Goal: Task Accomplishment & Management: Use online tool/utility

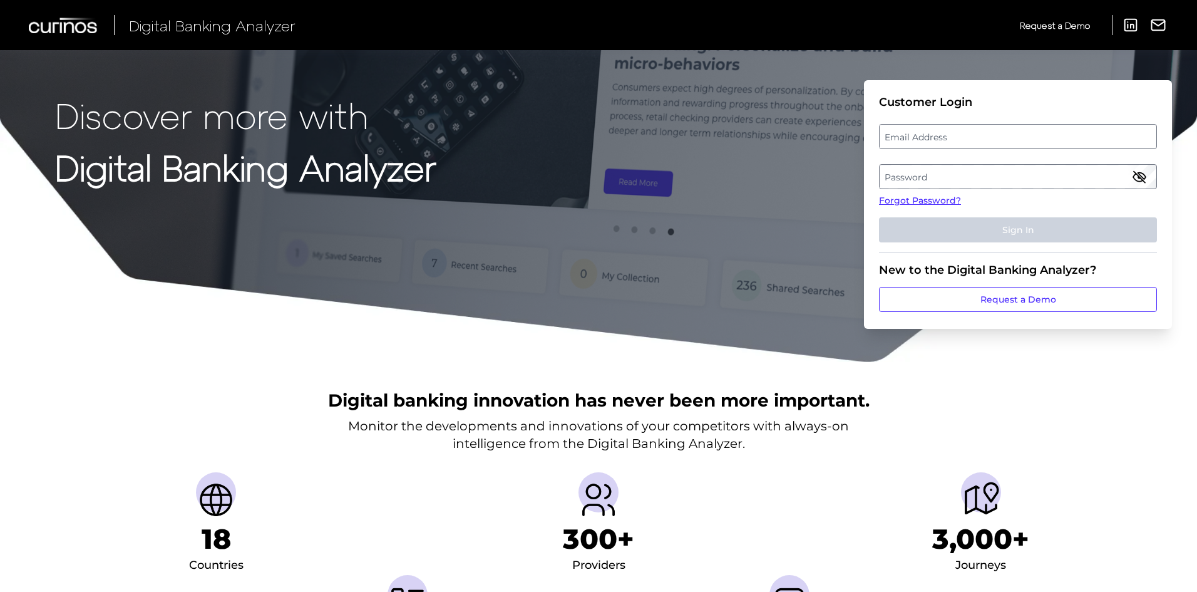
click at [962, 134] on label "Email Address" at bounding box center [1018, 136] width 276 height 23
click at [962, 134] on input "email" at bounding box center [1018, 136] width 278 height 25
click at [1053, 132] on input "Email Address" at bounding box center [1018, 136] width 278 height 25
type input "[PERSON_NAME][EMAIL_ADDRESS][PERSON_NAME][DOMAIN_NAME]"
click at [1015, 177] on label "Password" at bounding box center [1018, 176] width 276 height 23
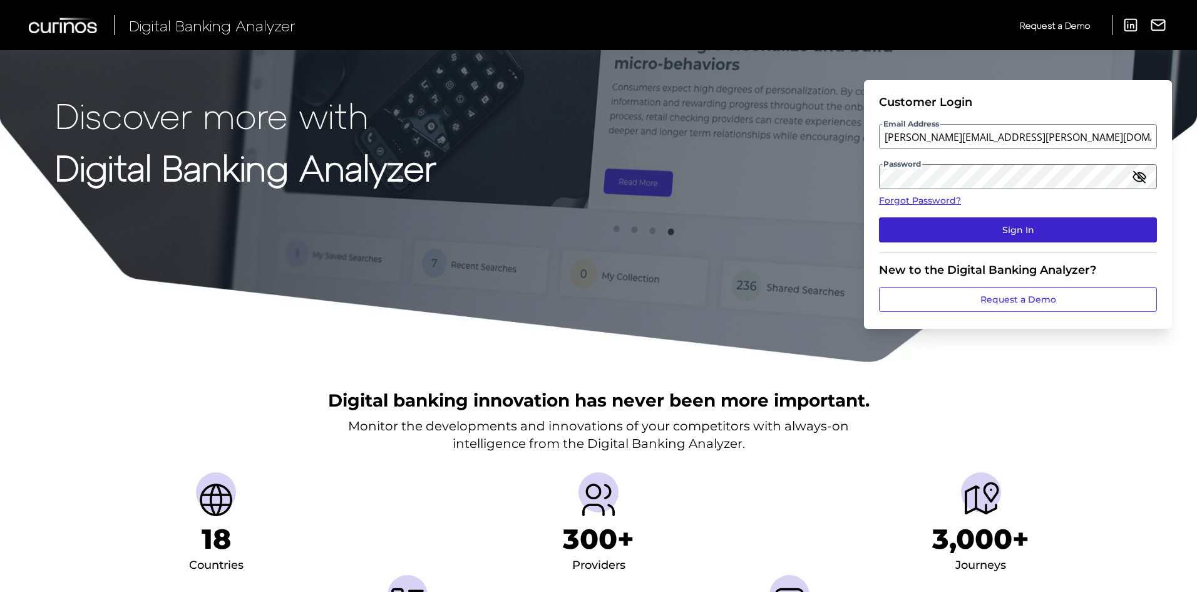
click at [1028, 227] on button "Sign In" at bounding box center [1018, 229] width 278 height 25
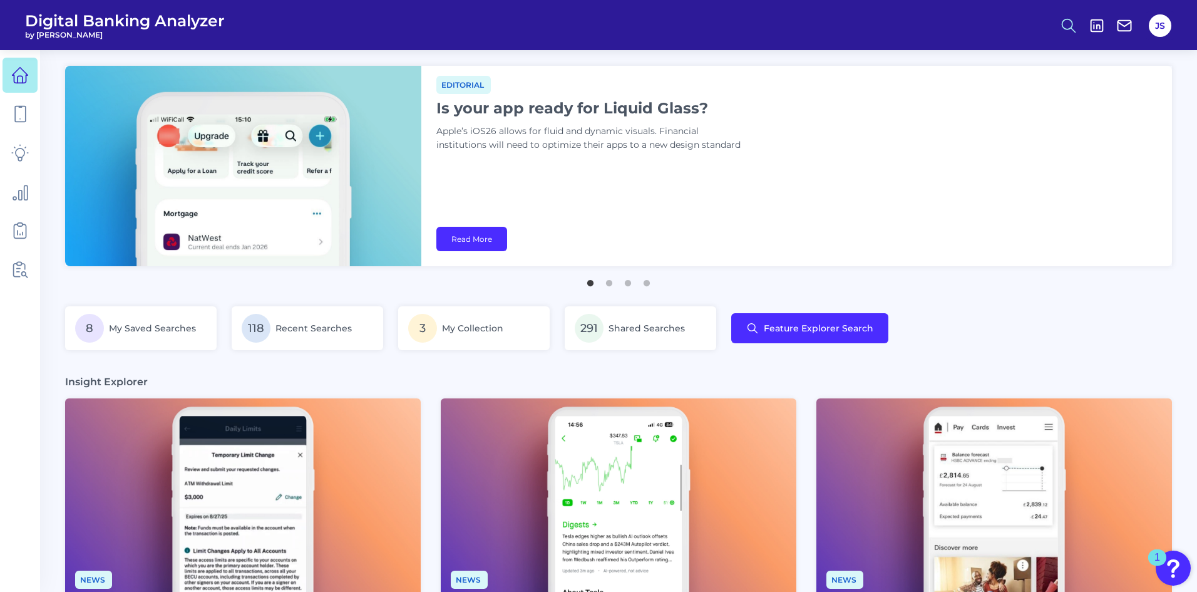
click at [1072, 25] on circle at bounding box center [1068, 24] width 10 height 10
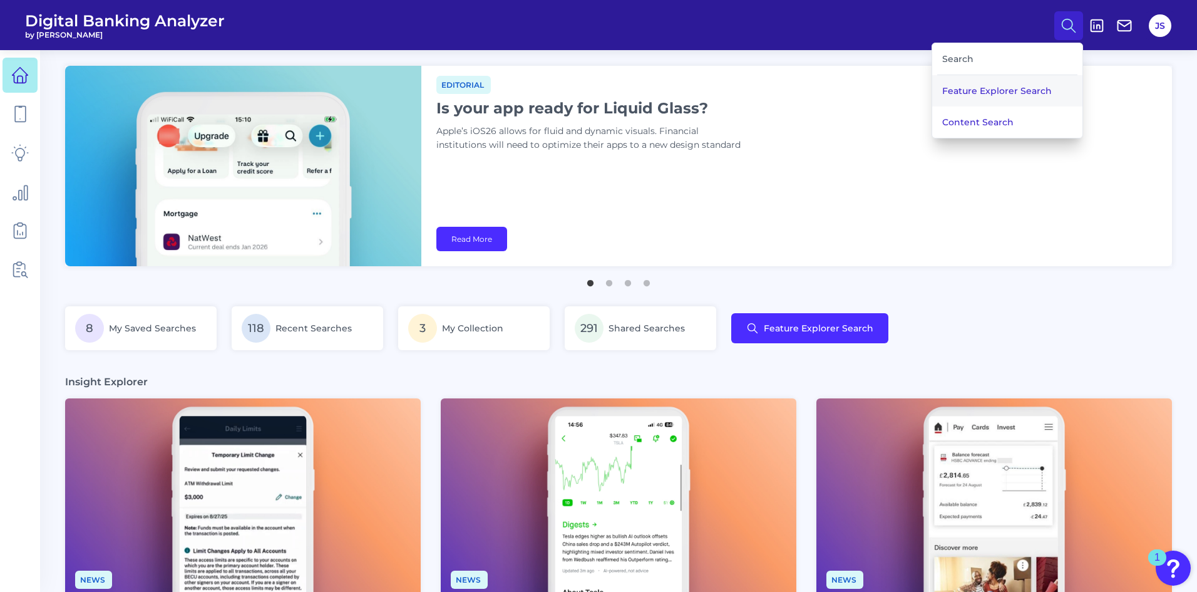
click at [966, 91] on button "Feature Explorer Search" at bounding box center [1007, 90] width 150 height 31
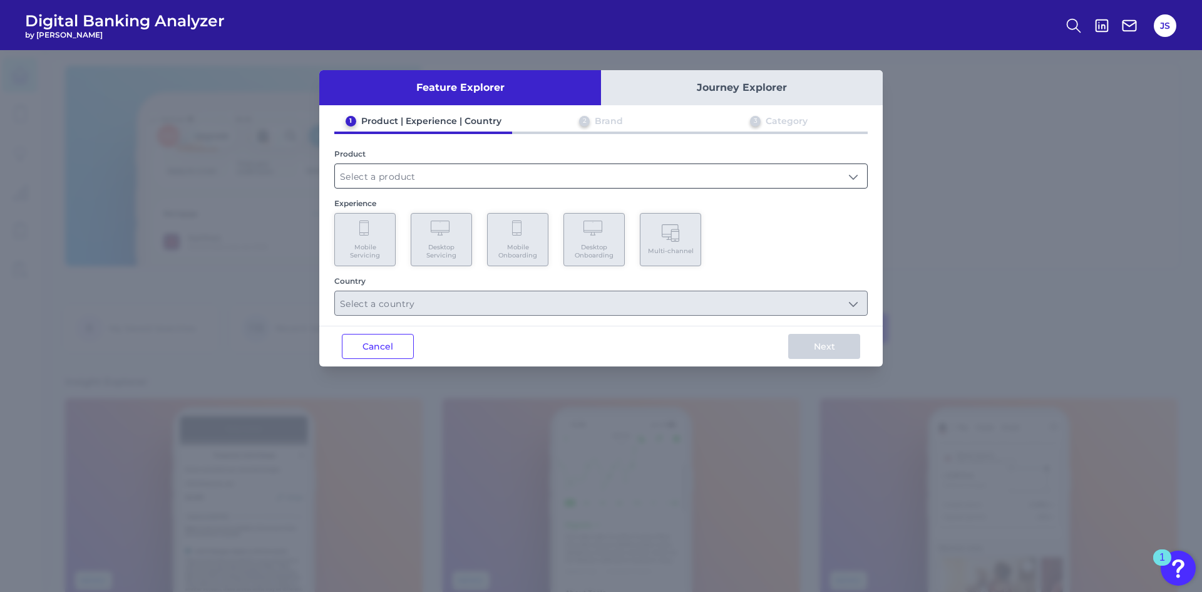
click at [458, 173] on input "text" at bounding box center [601, 176] width 532 height 24
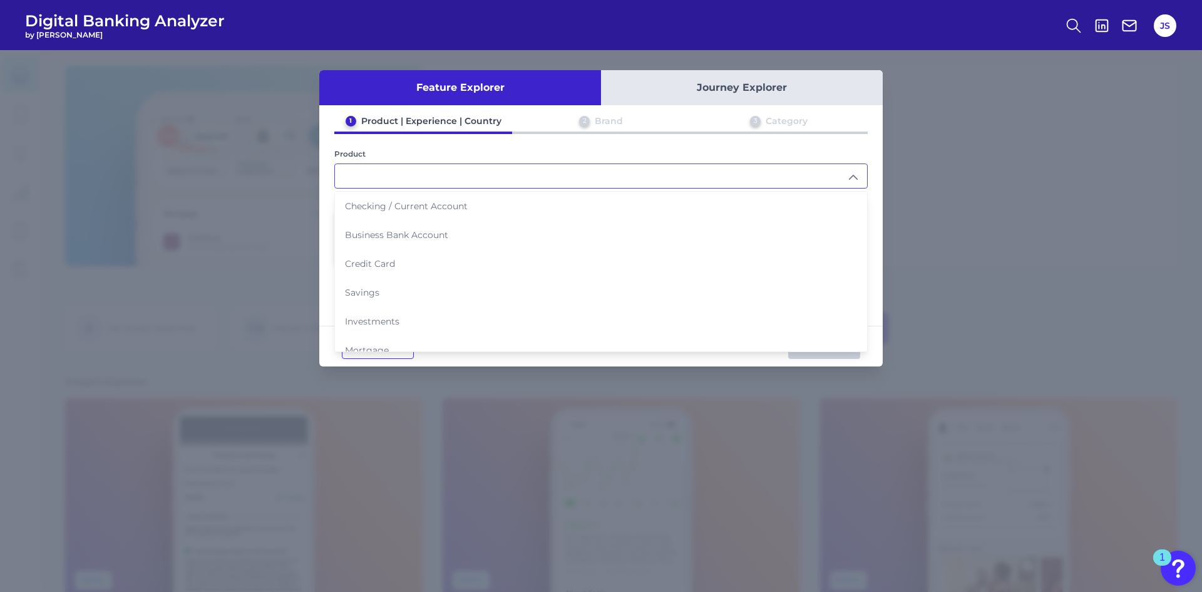
click at [321, 123] on div "1 Product | Experience | Country 2 Brand 3 Category Product Checking / Current …" at bounding box center [601, 215] width 564 height 200
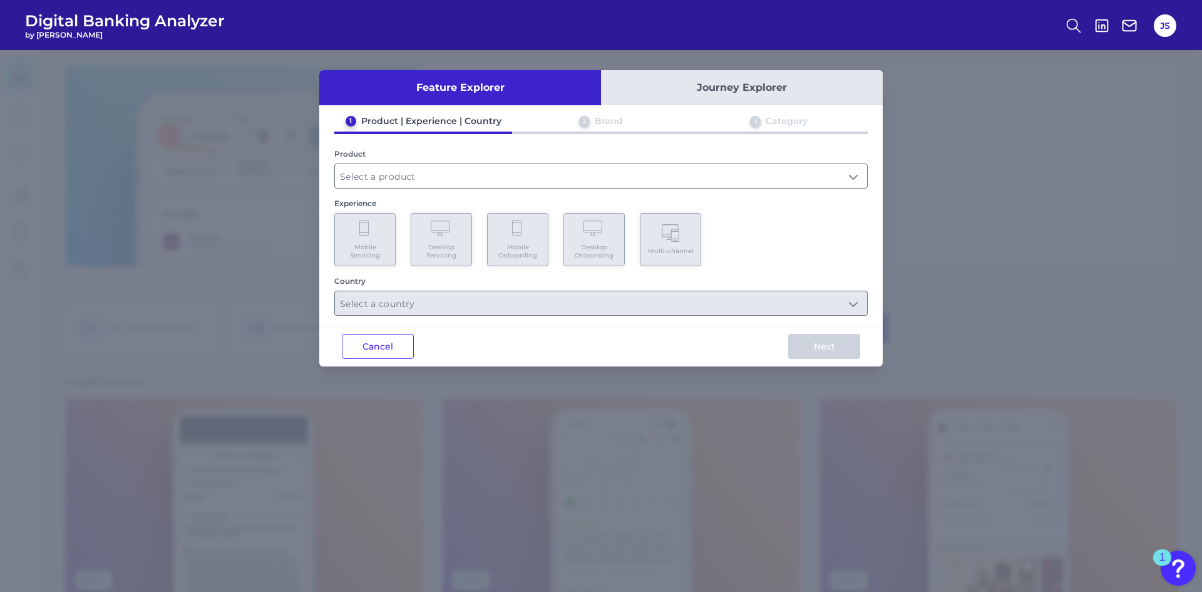
click at [981, 110] on div "Feature Explorer Journey Explorer 1 Product | Experience | Country 2 Brand 3 Ca…" at bounding box center [601, 321] width 1202 height 542
click at [377, 344] on button "Cancel" at bounding box center [378, 346] width 72 height 25
